Goal: Task Accomplishment & Management: Complete application form

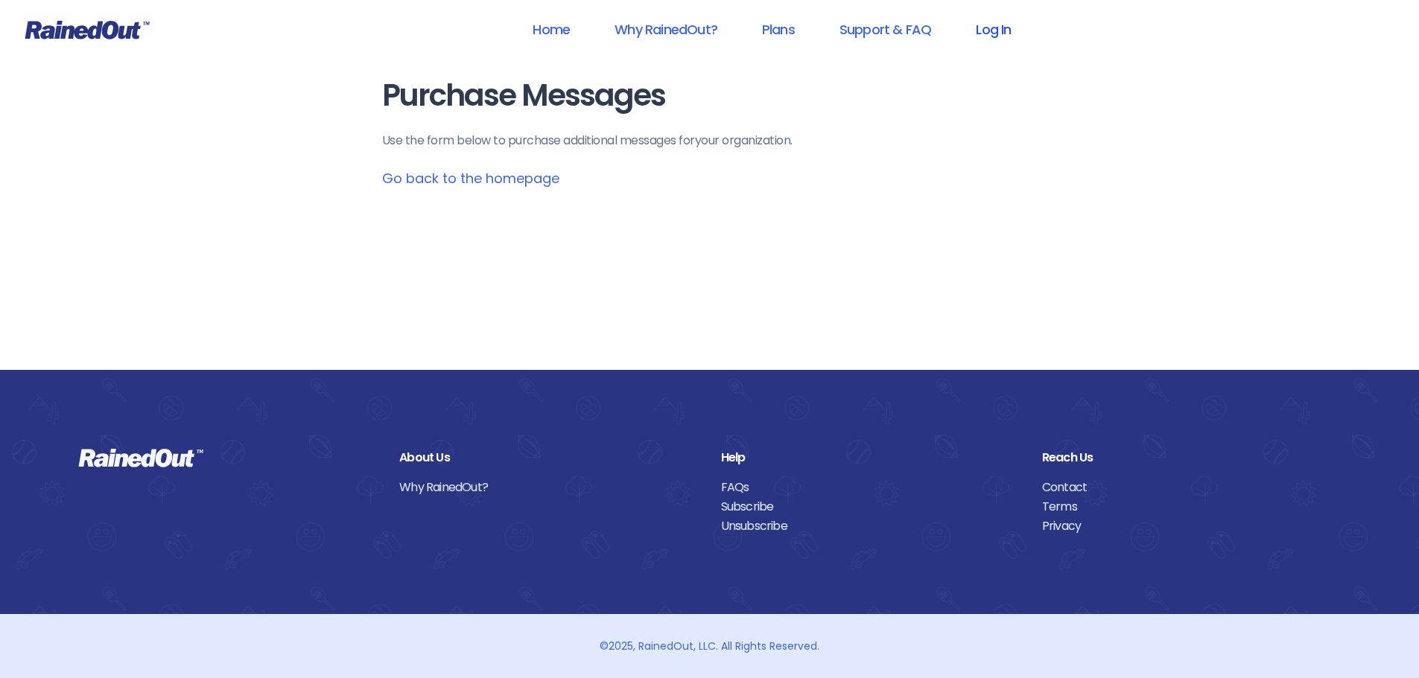
click at [996, 36] on link "Log In" at bounding box center [993, 30] width 74 height 34
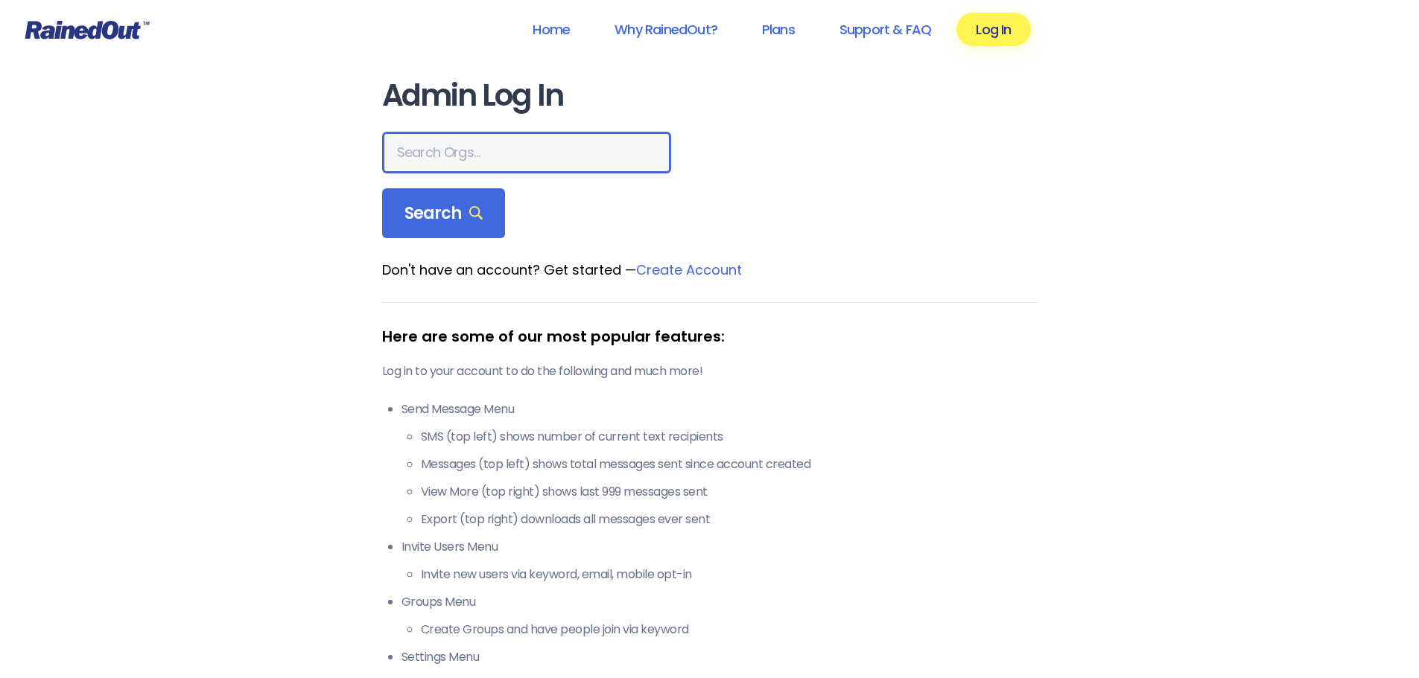
click at [527, 154] on input "text" at bounding box center [526, 153] width 289 height 42
type input "[PERSON_NAME] brands"
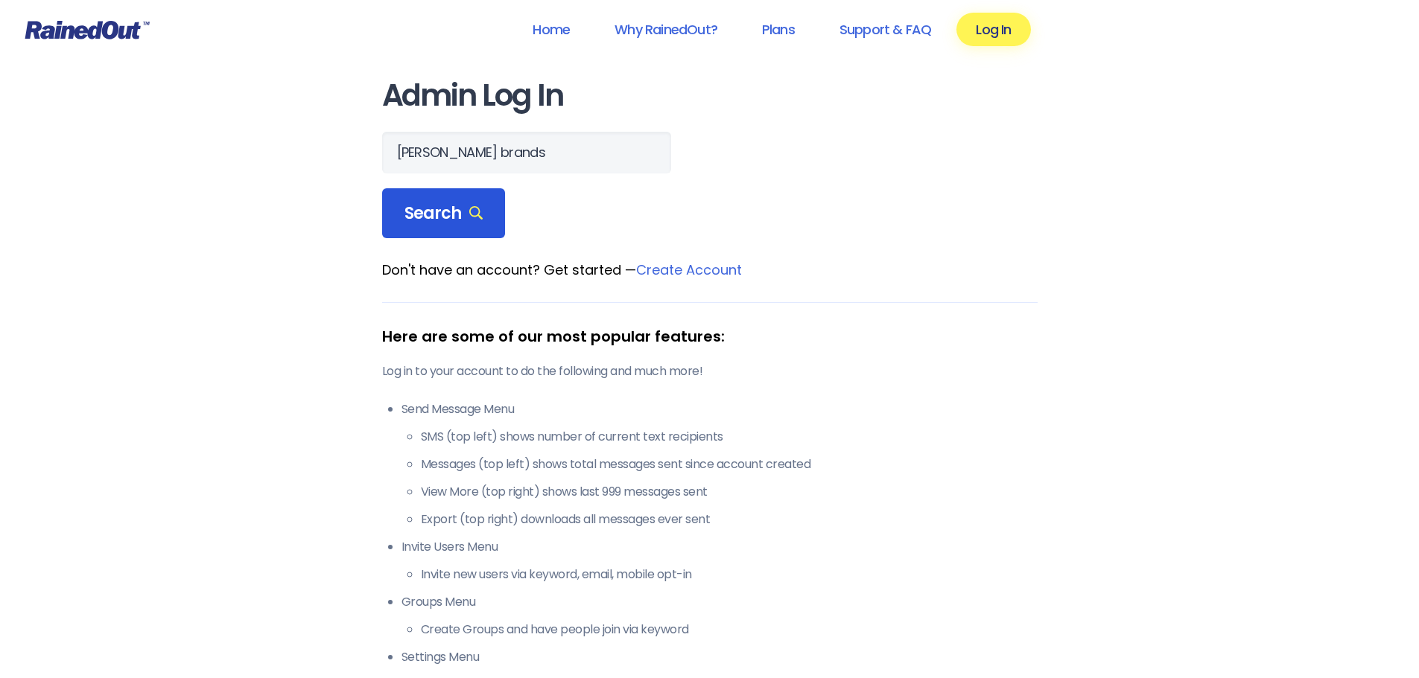
click at [472, 218] on icon at bounding box center [476, 213] width 14 height 14
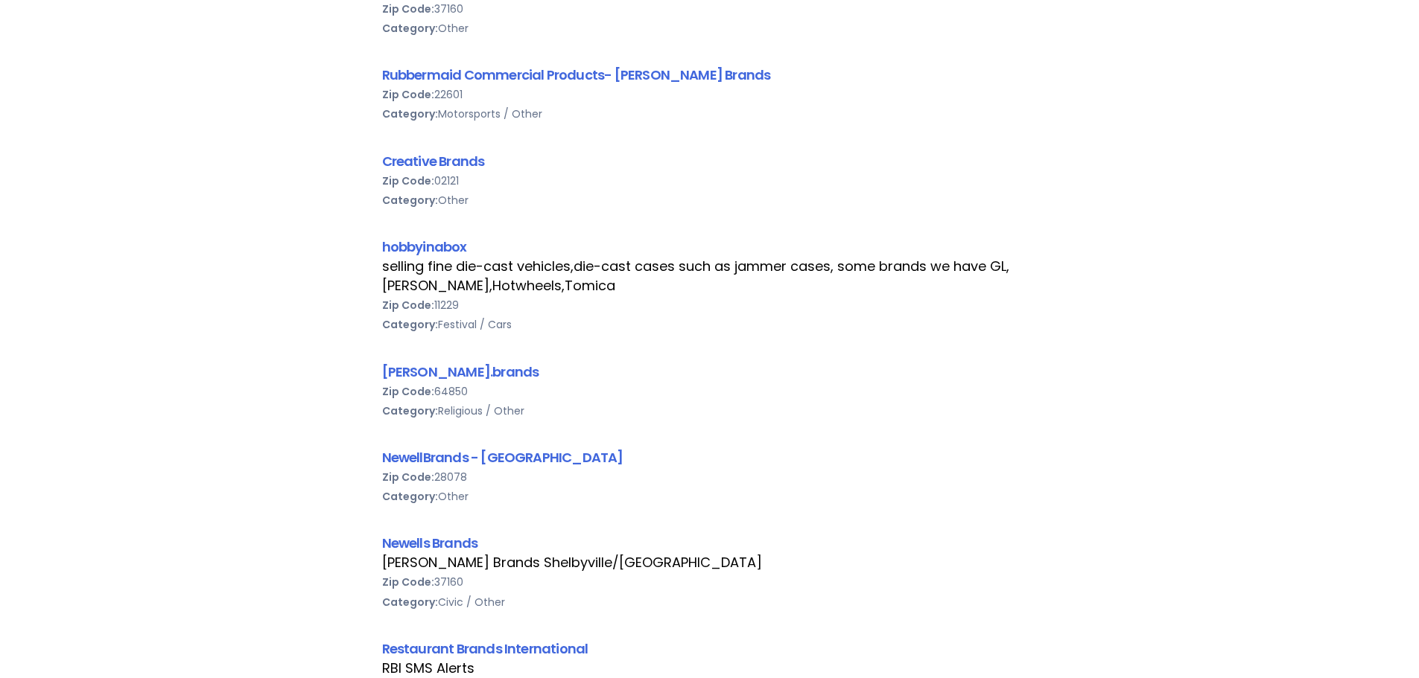
scroll to position [819, 0]
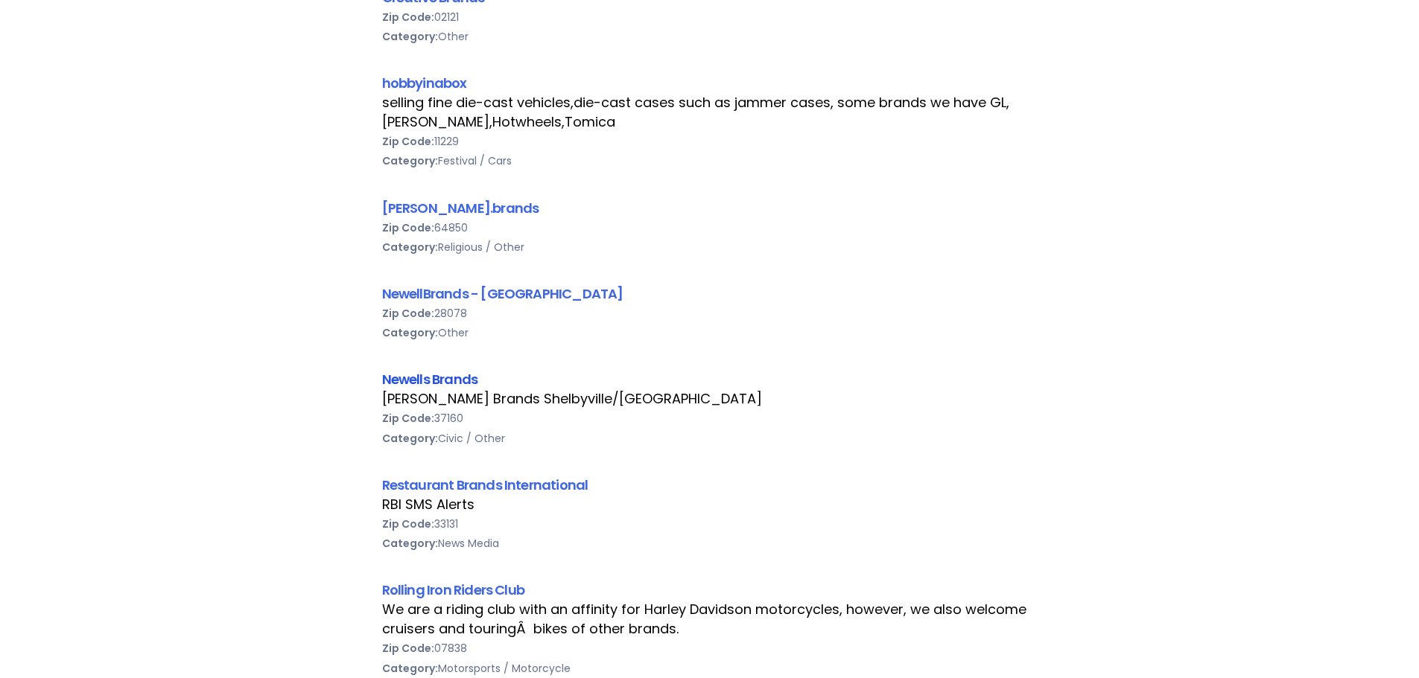
click at [462, 380] on link "Newells Brands" at bounding box center [430, 379] width 96 height 19
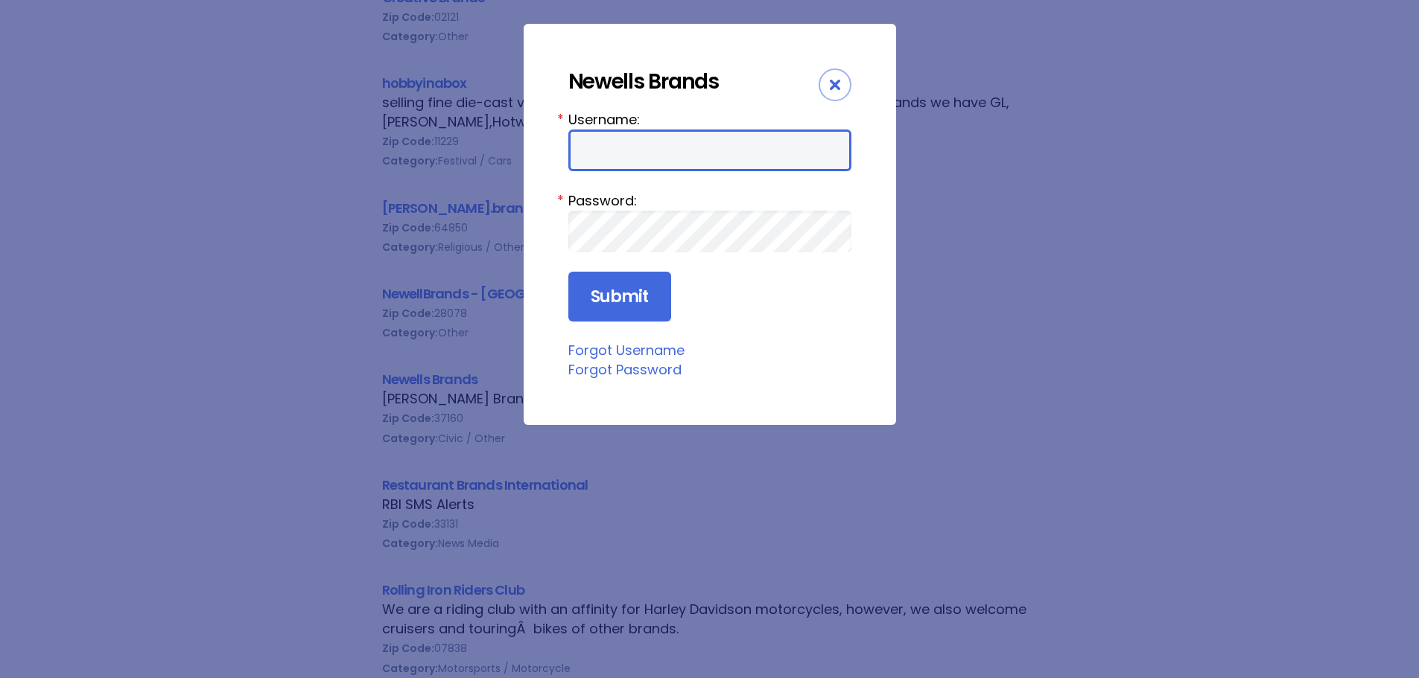
click at [652, 155] on input "Username:" at bounding box center [709, 151] width 283 height 42
type input "[PERSON_NAME][EMAIL_ADDRESS][DOMAIN_NAME]"
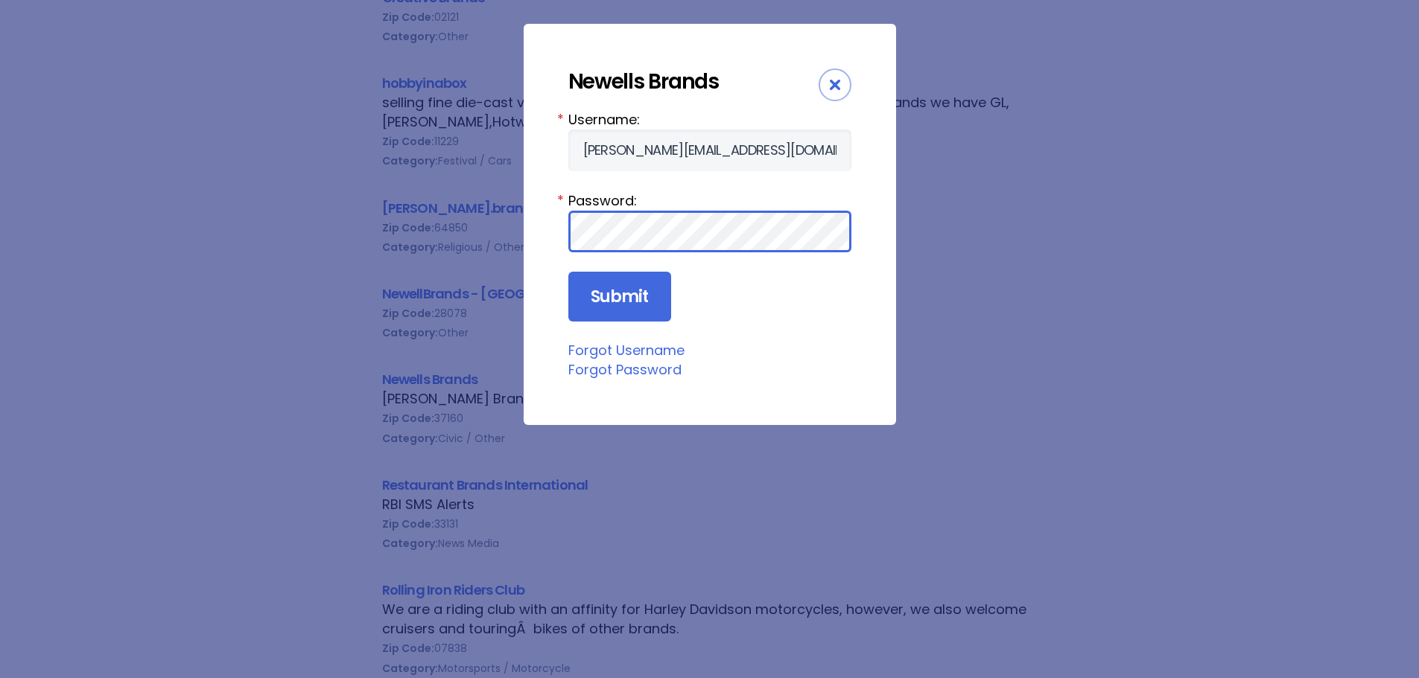
click at [568, 272] on input "Submit" at bounding box center [619, 297] width 103 height 51
